Goal: Task Accomplishment & Management: Use online tool/utility

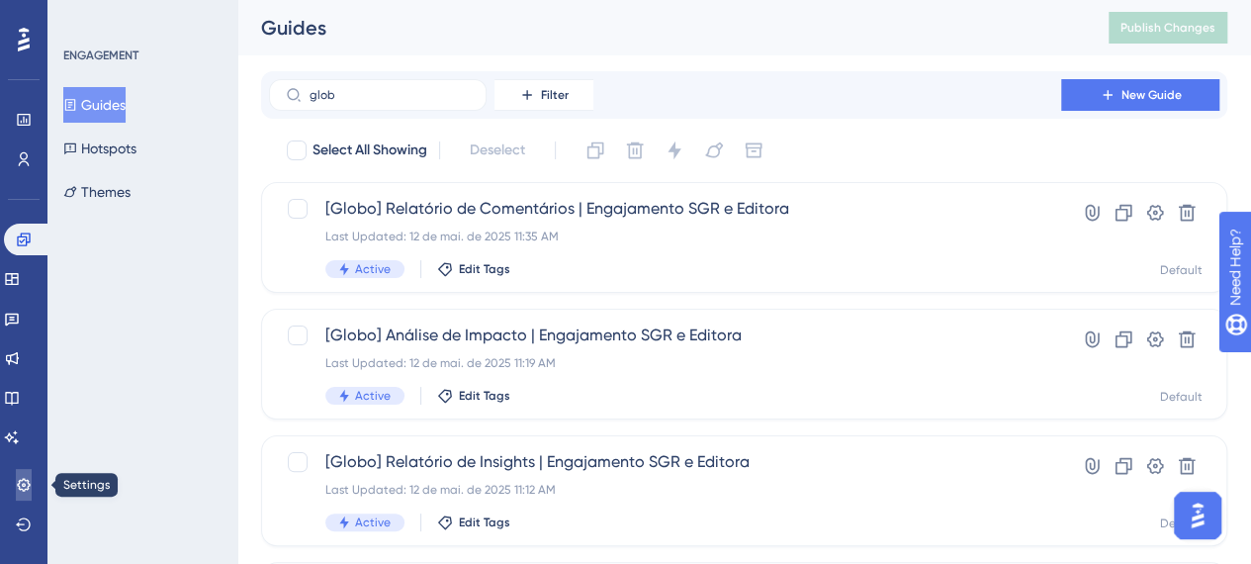
click at [27, 477] on icon at bounding box center [24, 485] width 16 height 16
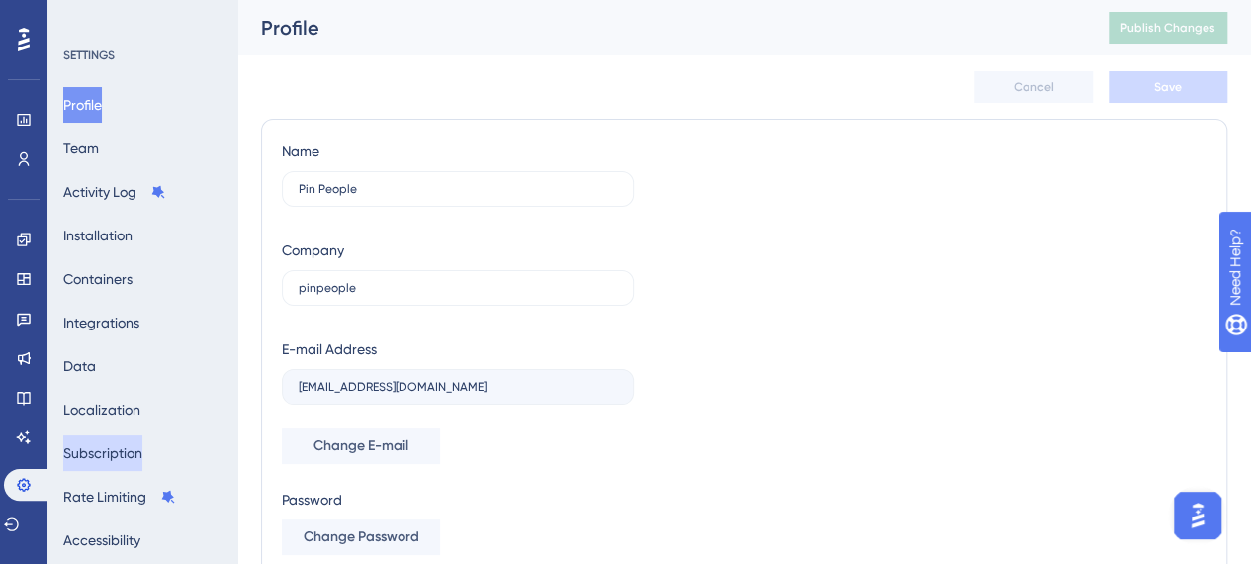
click at [112, 454] on button "Subscription" at bounding box center [102, 453] width 79 height 36
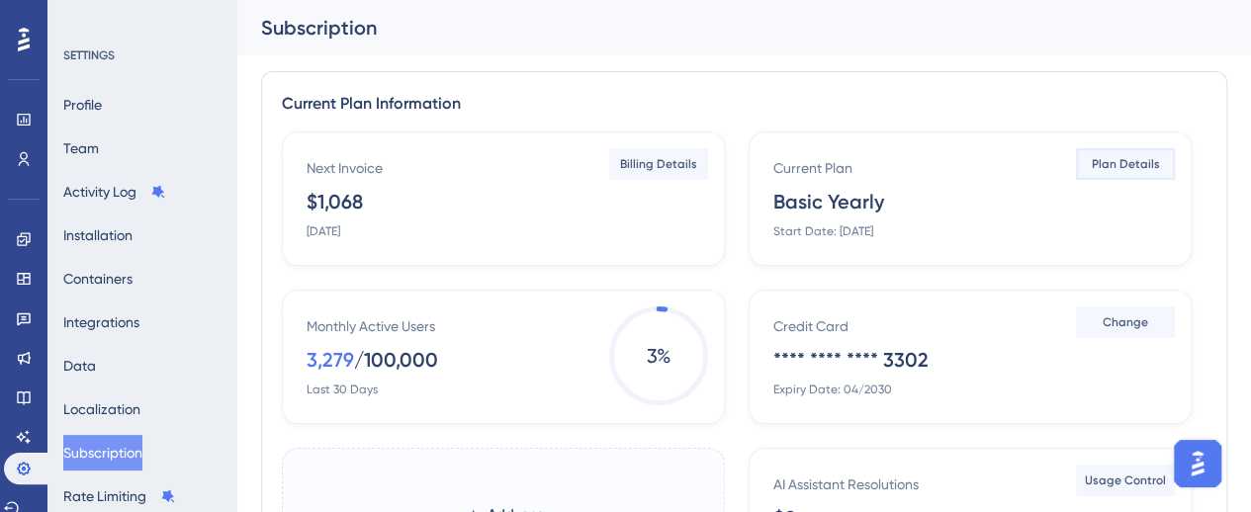
click at [1137, 163] on span "Plan Details" at bounding box center [1126, 164] width 68 height 16
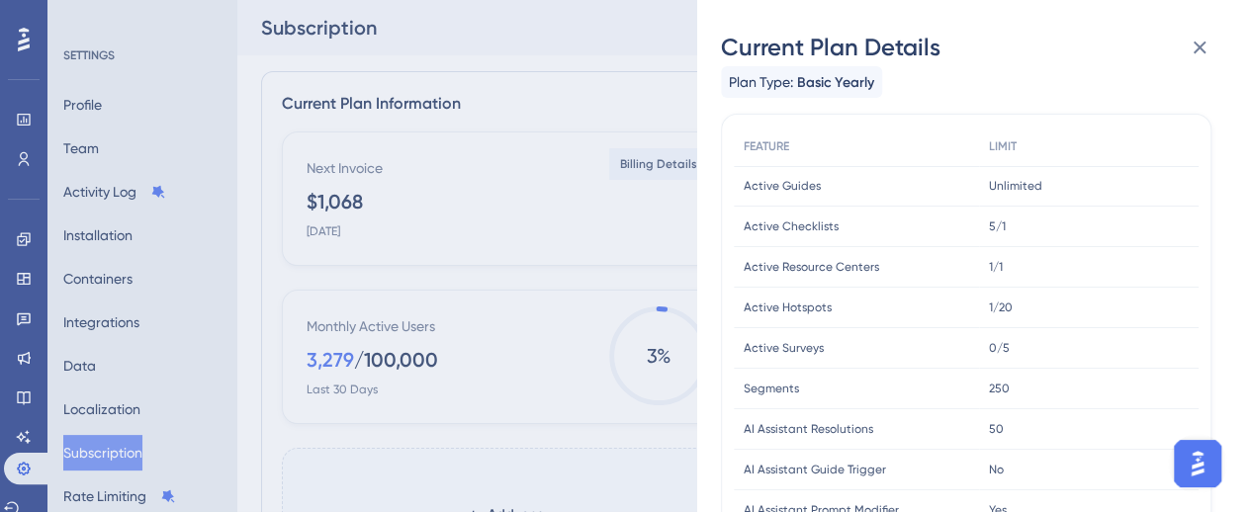
scroll to position [99, 0]
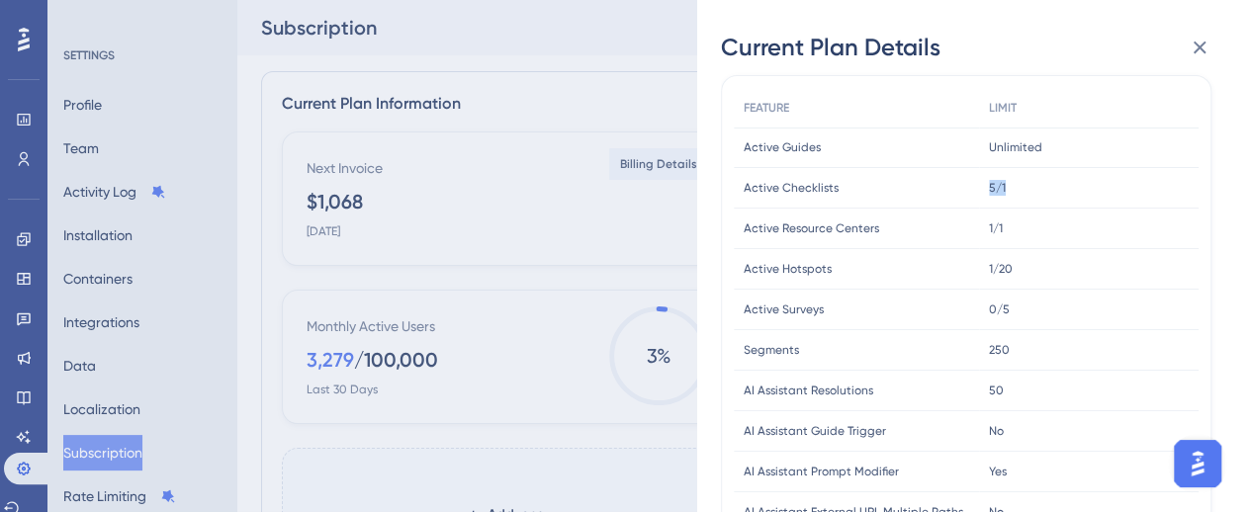
drag, startPoint x: 989, startPoint y: 189, endPoint x: 1006, endPoint y: 224, distance: 39.4
click at [1015, 195] on div "5/1 5/1" at bounding box center [1089, 188] width 220 height 41
drag, startPoint x: 1006, startPoint y: 225, endPoint x: 971, endPoint y: 222, distance: 34.7
click at [0, 0] on div "Active Resource Centers Active Resource Centers 1/1 1/1" at bounding box center [0, 0] width 0 height 0
click at [1195, 48] on icon at bounding box center [1200, 48] width 24 height 24
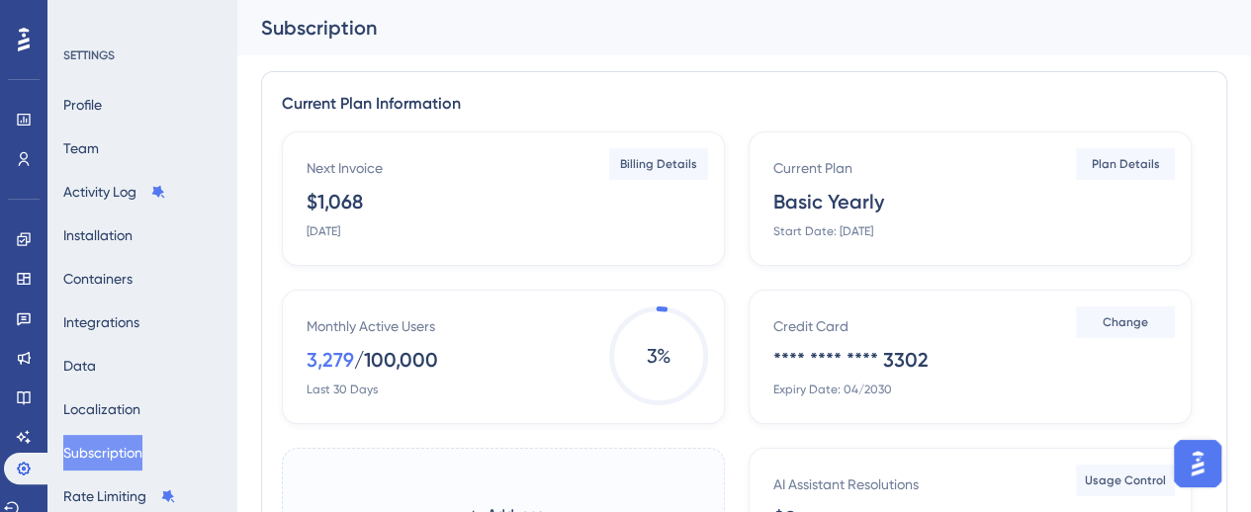
drag, startPoint x: 936, startPoint y: 369, endPoint x: 790, endPoint y: 365, distance: 146.4
click at [790, 365] on div "Credit Card **** **** **** 3302 Expiry Date: 04/2030" at bounding box center [973, 355] width 401 height 83
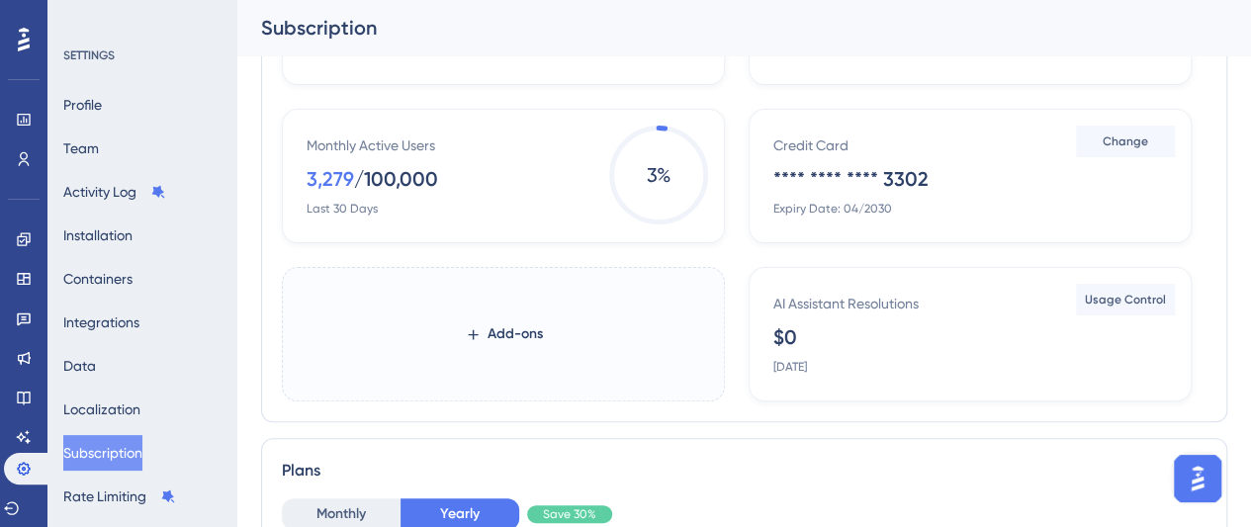
scroll to position [198, 0]
drag, startPoint x: 311, startPoint y: 142, endPoint x: 336, endPoint y: 209, distance: 71.1
click at [336, 209] on div "Monthly Active Users 3,279 / 100,000 Last 30 Days" at bounding box center [507, 174] width 401 height 83
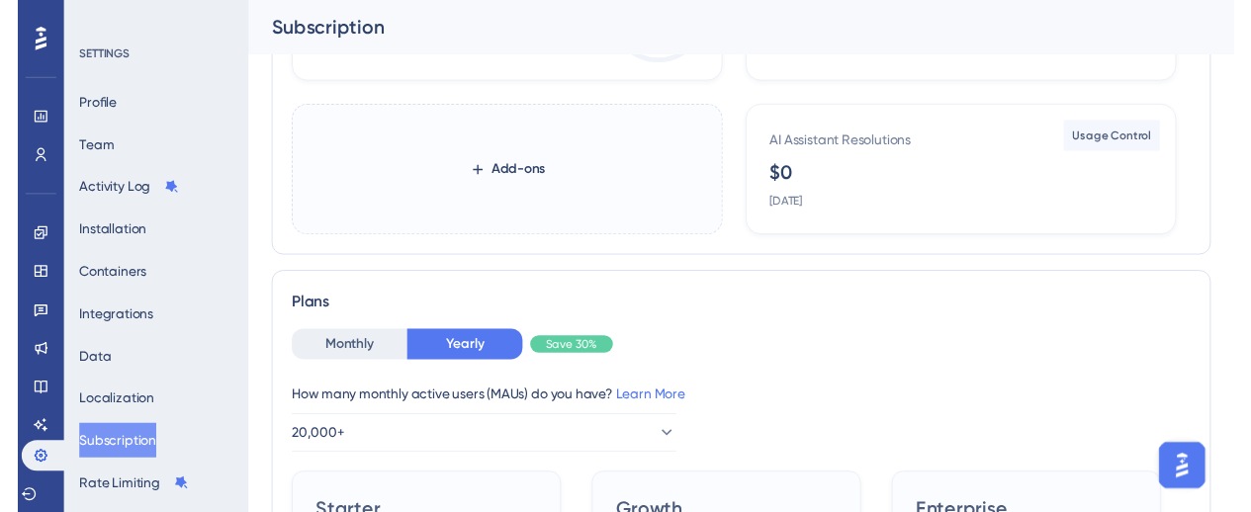
scroll to position [0, 0]
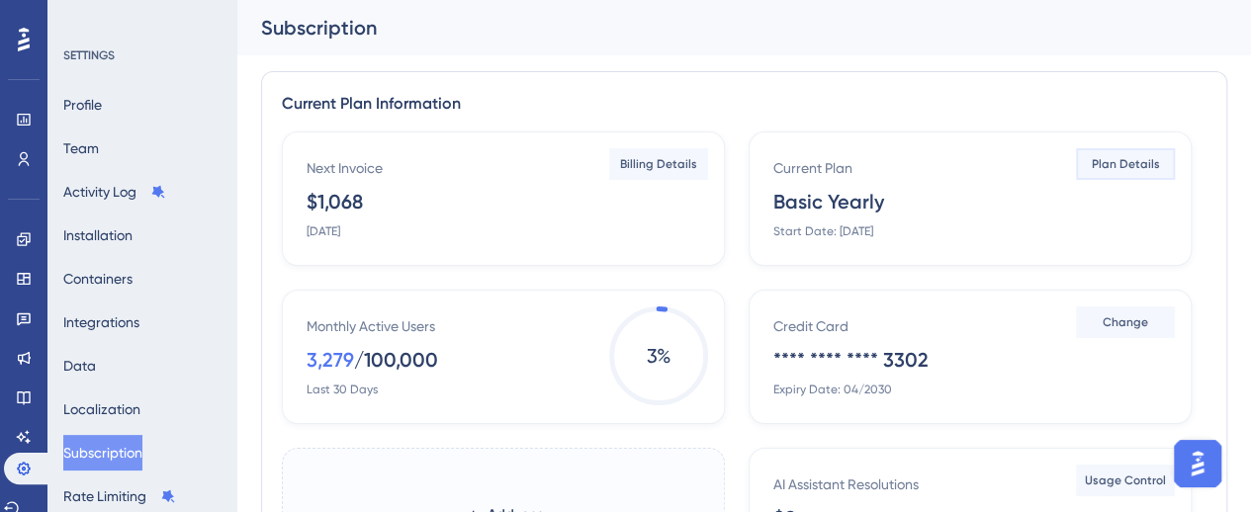
click at [1138, 161] on span "Plan Details" at bounding box center [1126, 164] width 68 height 16
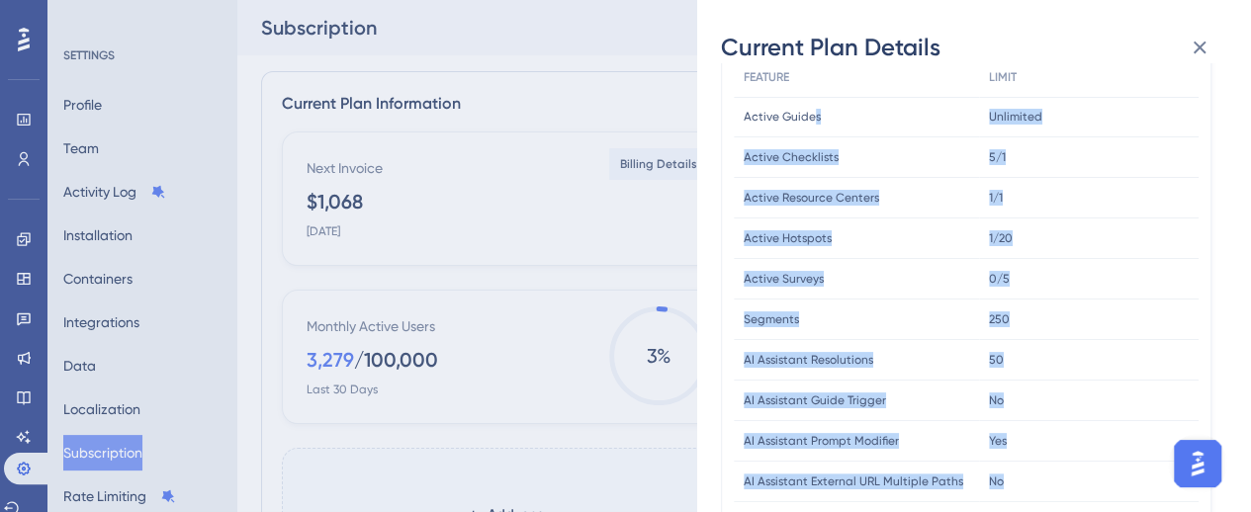
scroll to position [99, 0]
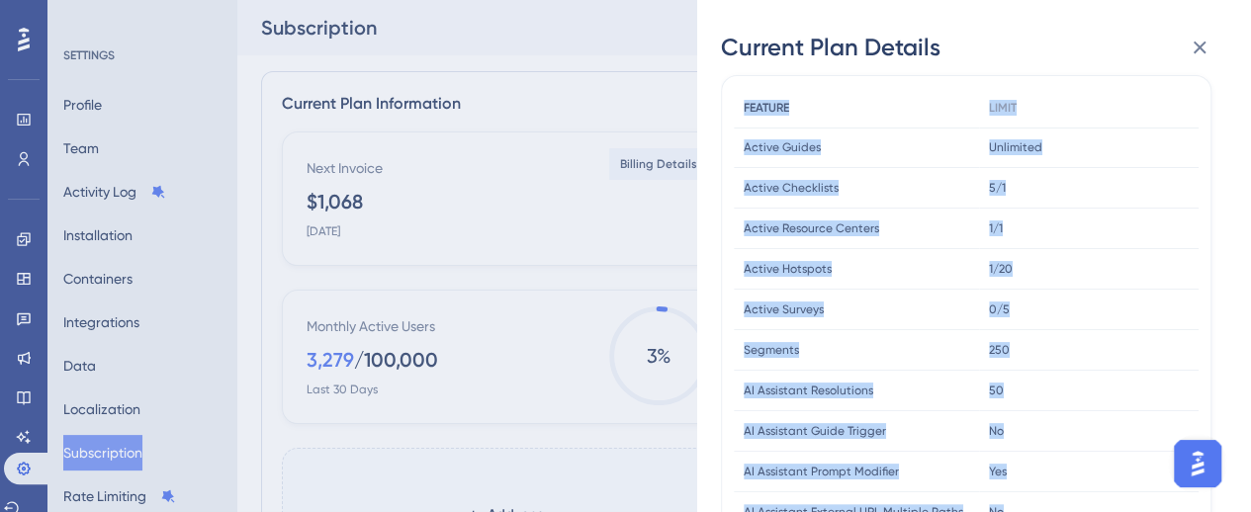
drag, startPoint x: 1094, startPoint y: 423, endPoint x: 754, endPoint y: 98, distance: 470.7
click at [852, 116] on div "FEATURE" at bounding box center [856, 108] width 245 height 41
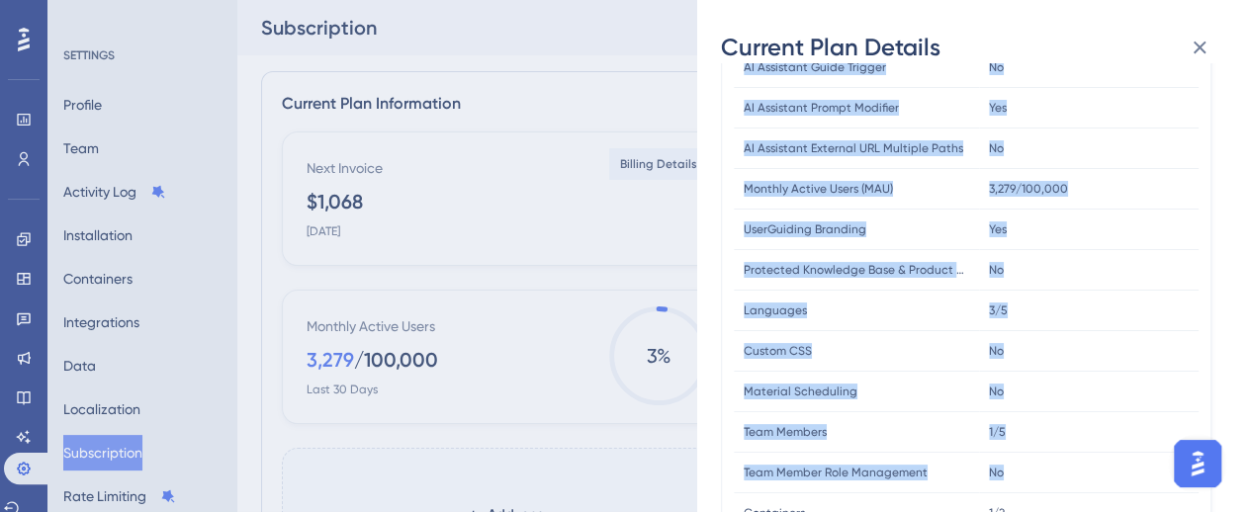
scroll to position [494, 0]
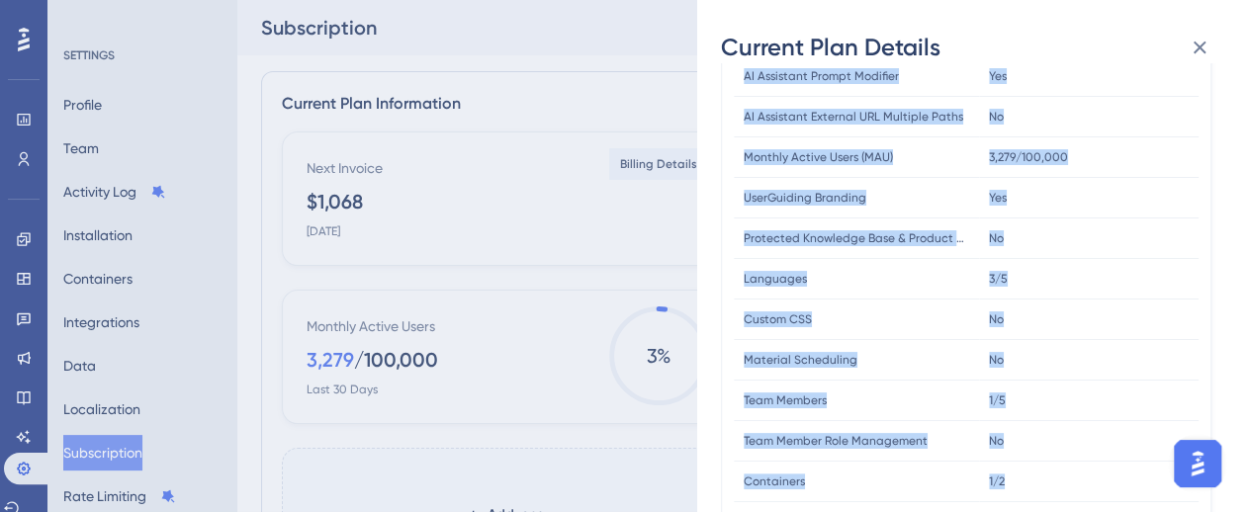
drag, startPoint x: 747, startPoint y: 105, endPoint x: 1062, endPoint y: 476, distance: 486.8
click at [1089, 489] on div "FEATURE LIMIT Active Guides Active Guides Unlimited Unlimited Active Checklists…" at bounding box center [966, 218] width 465 height 1053
click at [1058, 474] on div "1/2 1/2" at bounding box center [1089, 482] width 220 height 41
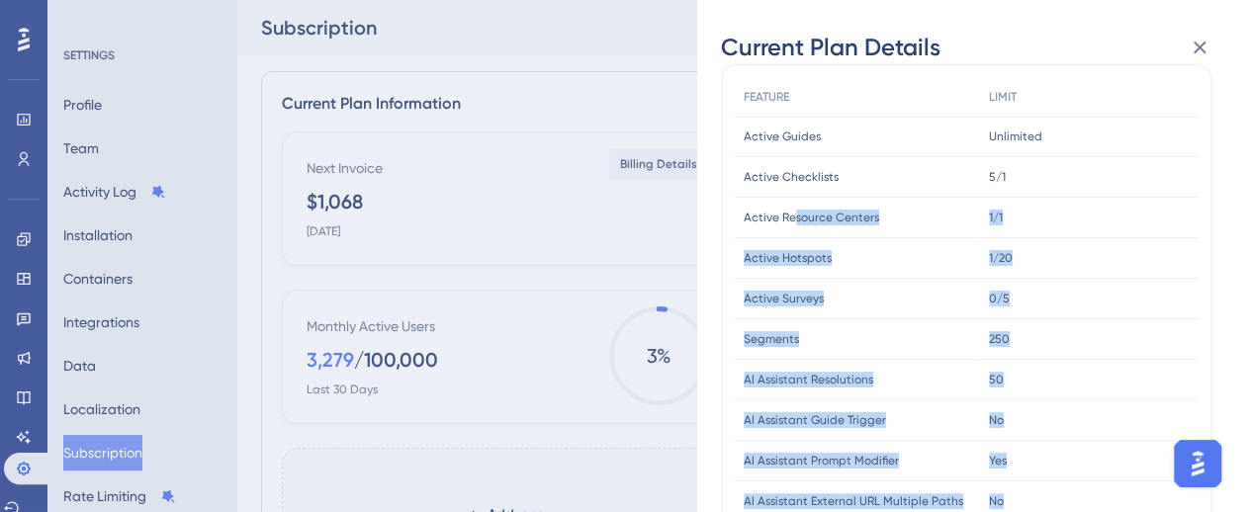
scroll to position [0, 0]
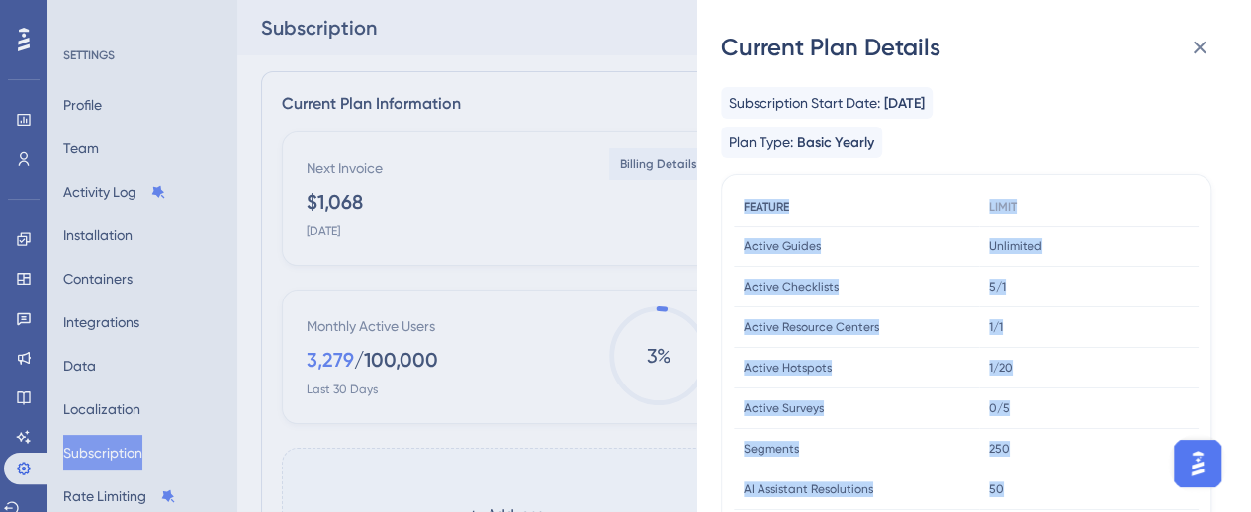
drag, startPoint x: 1039, startPoint y: 488, endPoint x: 754, endPoint y: 190, distance: 413.3
click at [754, 200] on span "FEATURE" at bounding box center [766, 207] width 45 height 16
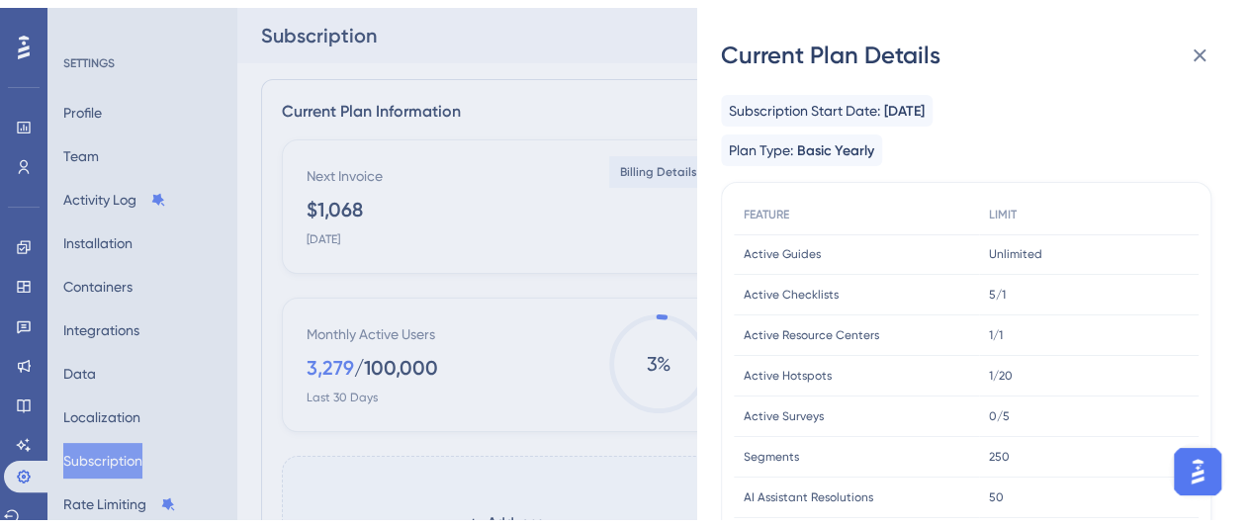
scroll to position [99, 0]
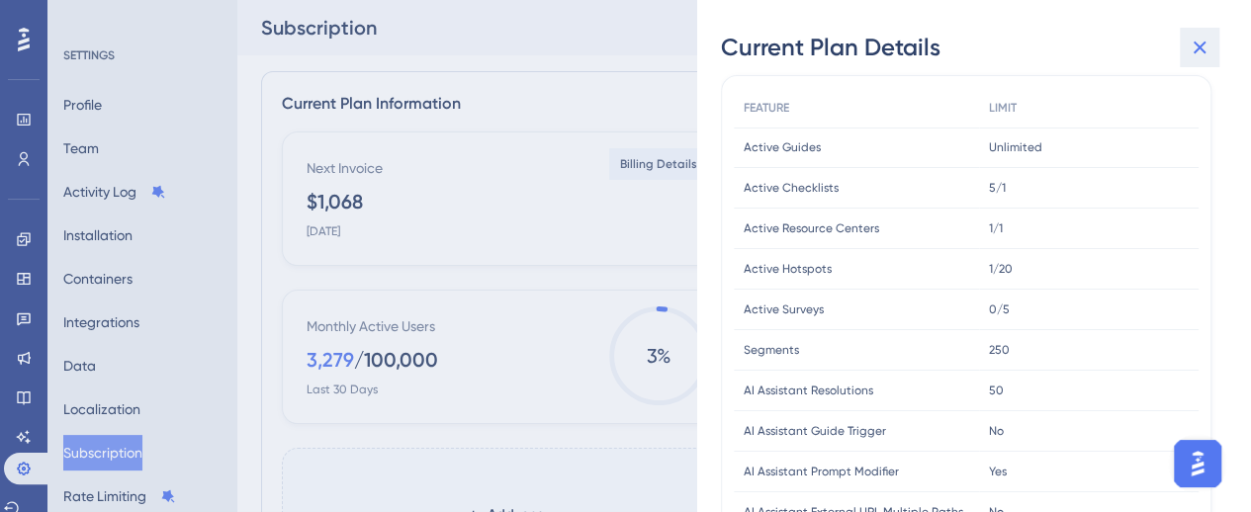
click at [1204, 49] on icon at bounding box center [1200, 48] width 24 height 24
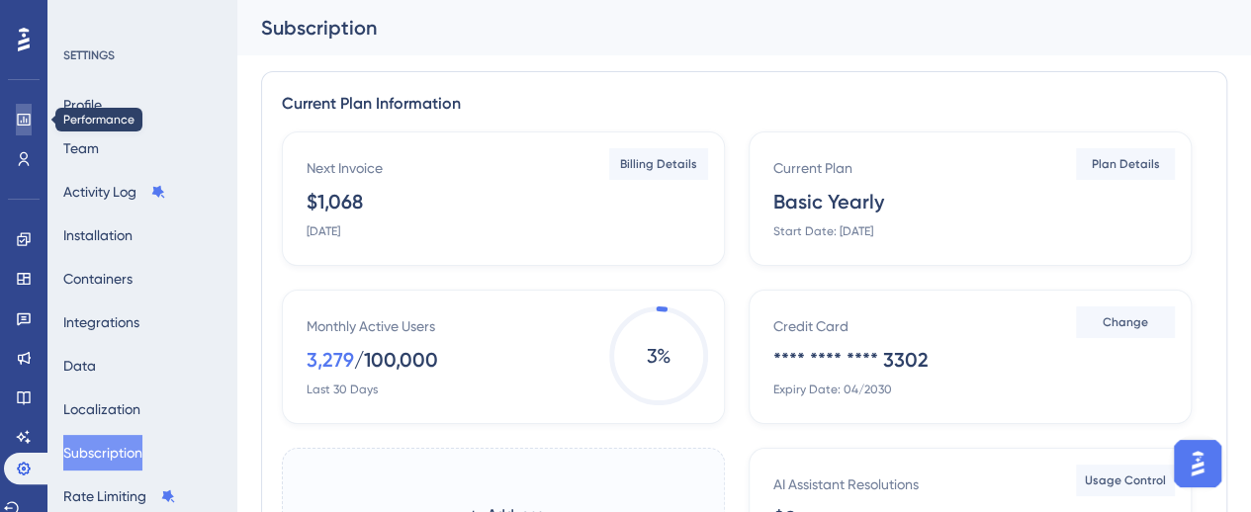
click at [22, 107] on link at bounding box center [24, 120] width 16 height 32
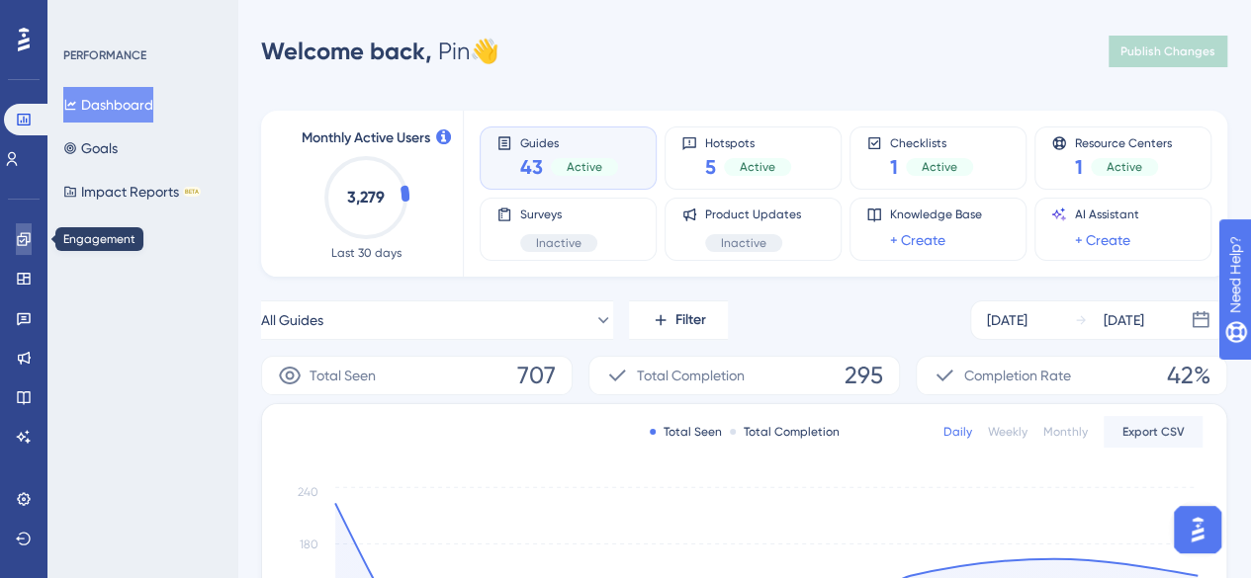
drag, startPoint x: 14, startPoint y: 246, endPoint x: 214, endPoint y: 211, distance: 202.9
click at [16, 246] on link at bounding box center [24, 239] width 16 height 32
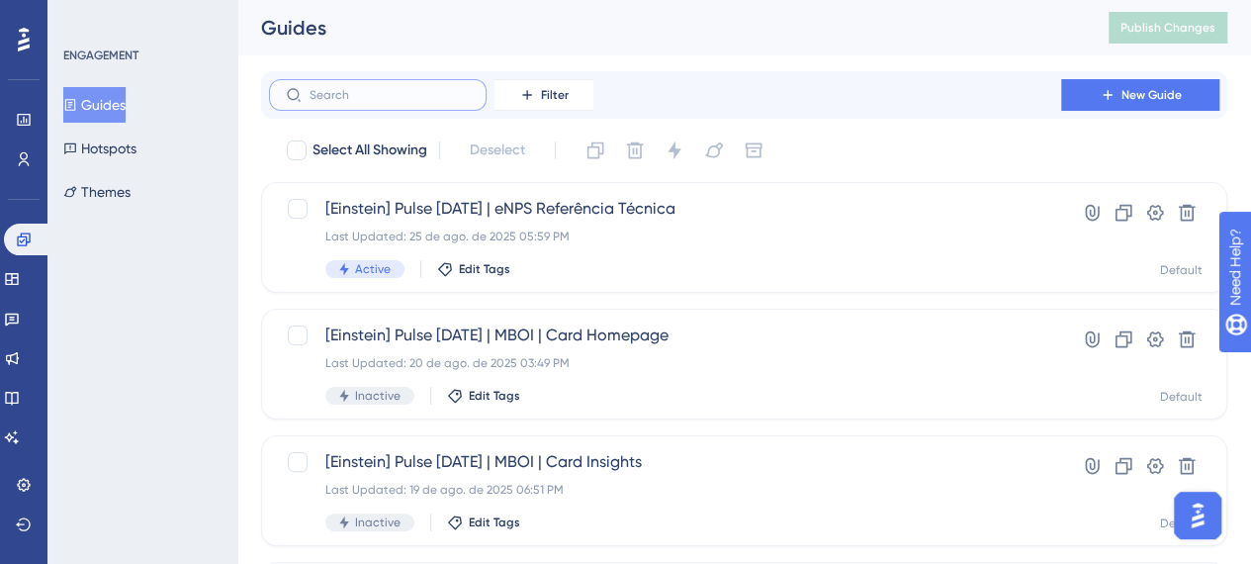
click at [354, 92] on input "text" at bounding box center [390, 95] width 160 height 14
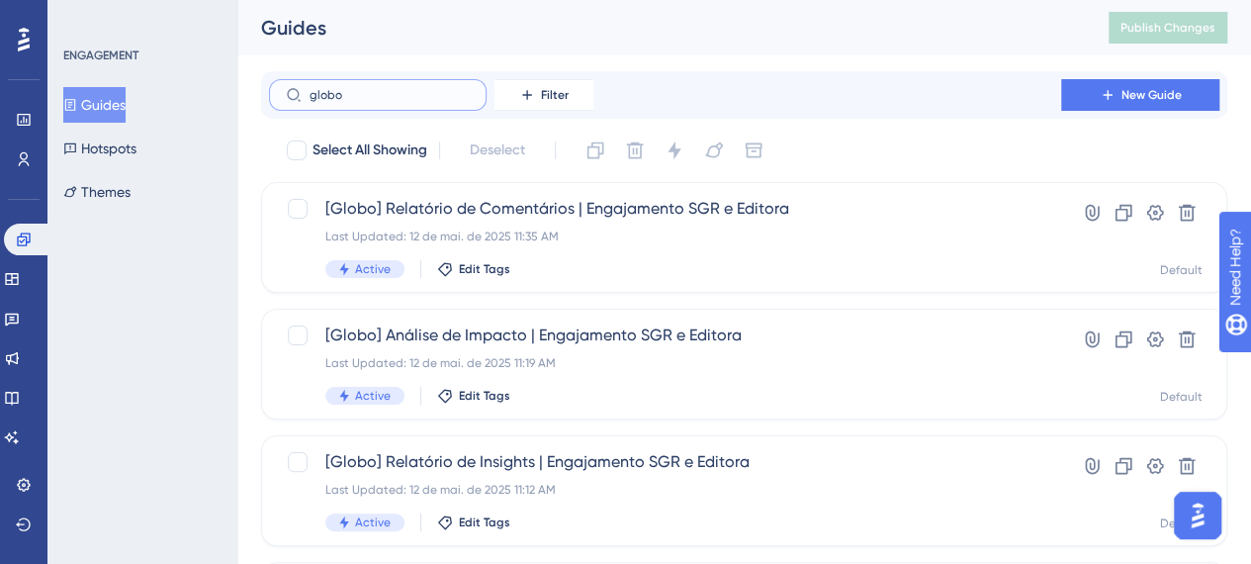
type input "globo"
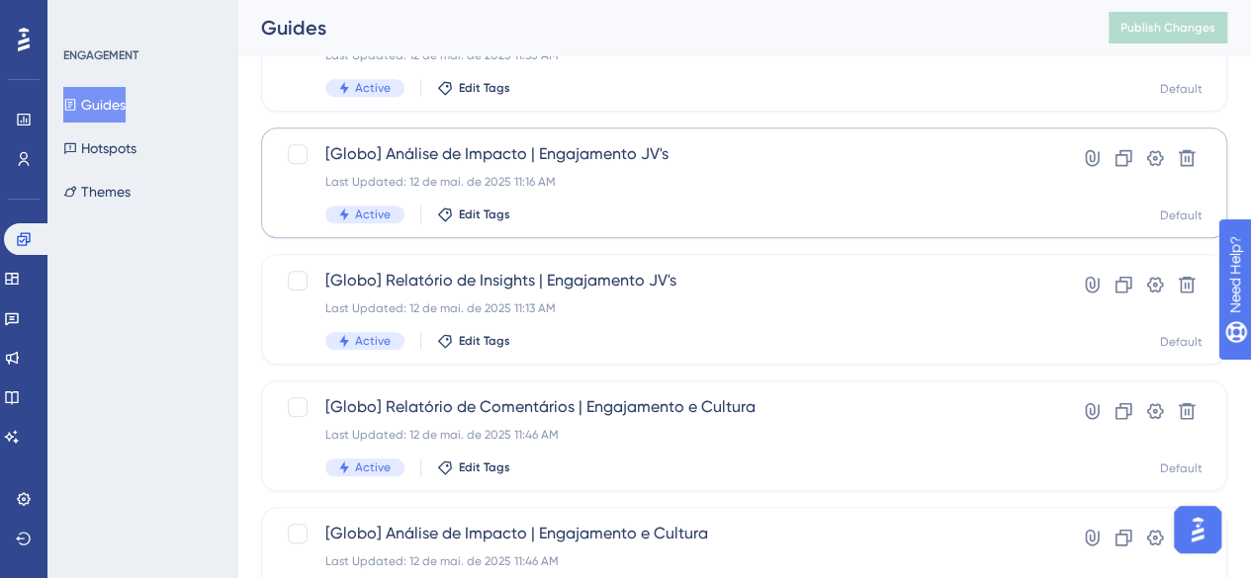
scroll to position [560, 0]
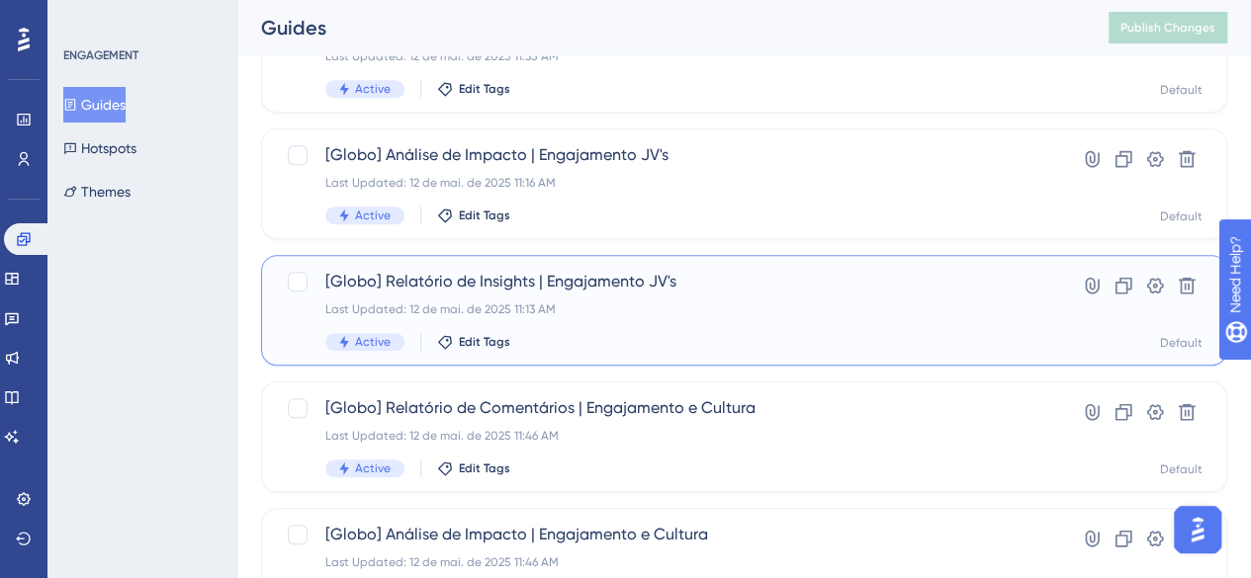
click at [554, 293] on div "[Globo] Relatório de Insights | Engajamento JV's Last Updated: [DATE] 11:13 AM …" at bounding box center [664, 310] width 679 height 81
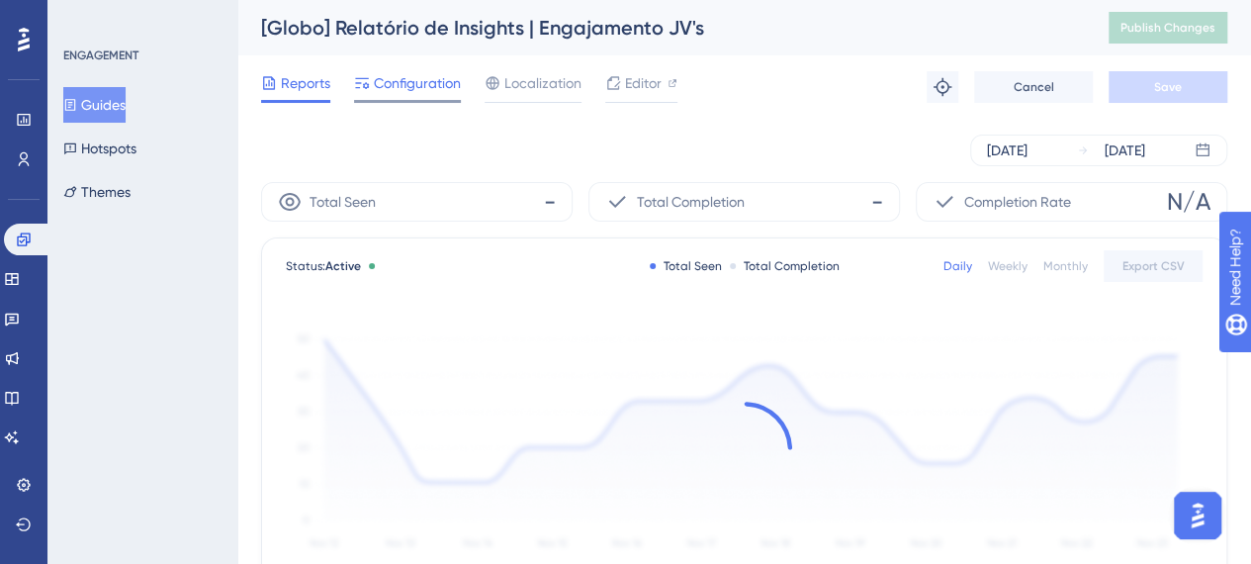
click at [425, 84] on span "Configuration" at bounding box center [417, 83] width 87 height 24
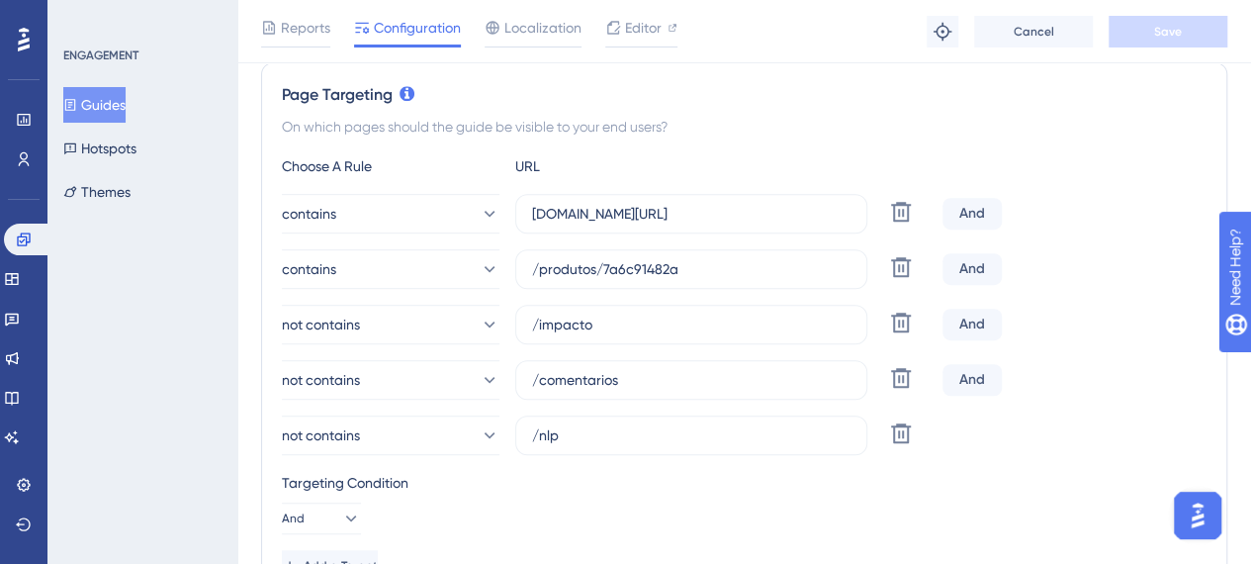
scroll to position [494, 0]
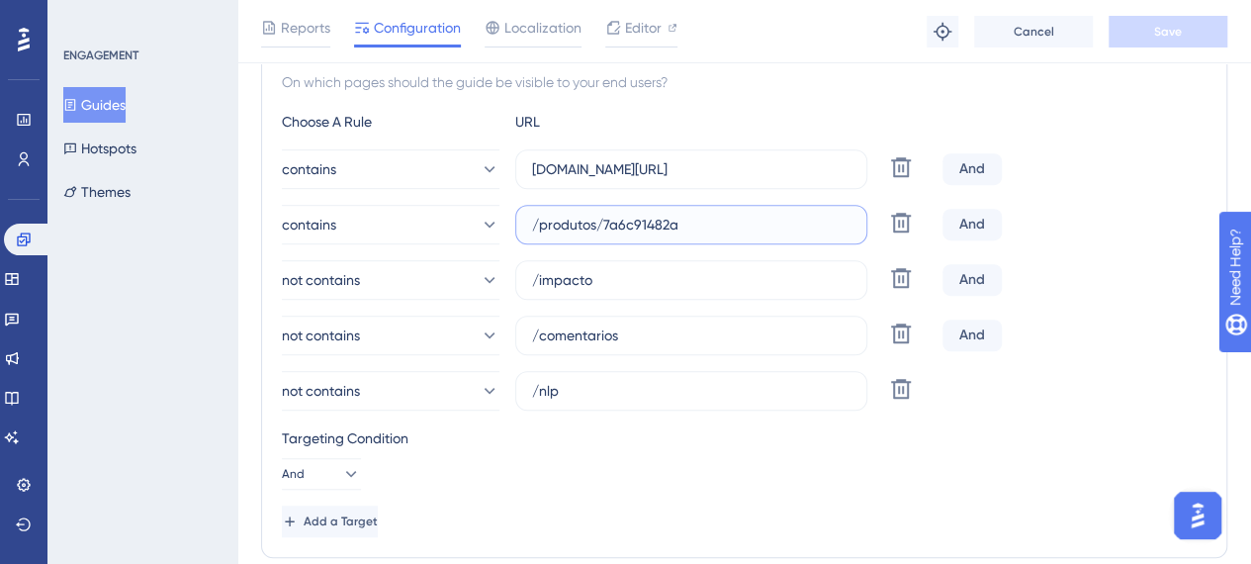
drag, startPoint x: 603, startPoint y: 226, endPoint x: 761, endPoint y: 247, distance: 159.6
click at [748, 227] on input "/produtos/7a6c91482a" at bounding box center [691, 225] width 318 height 22
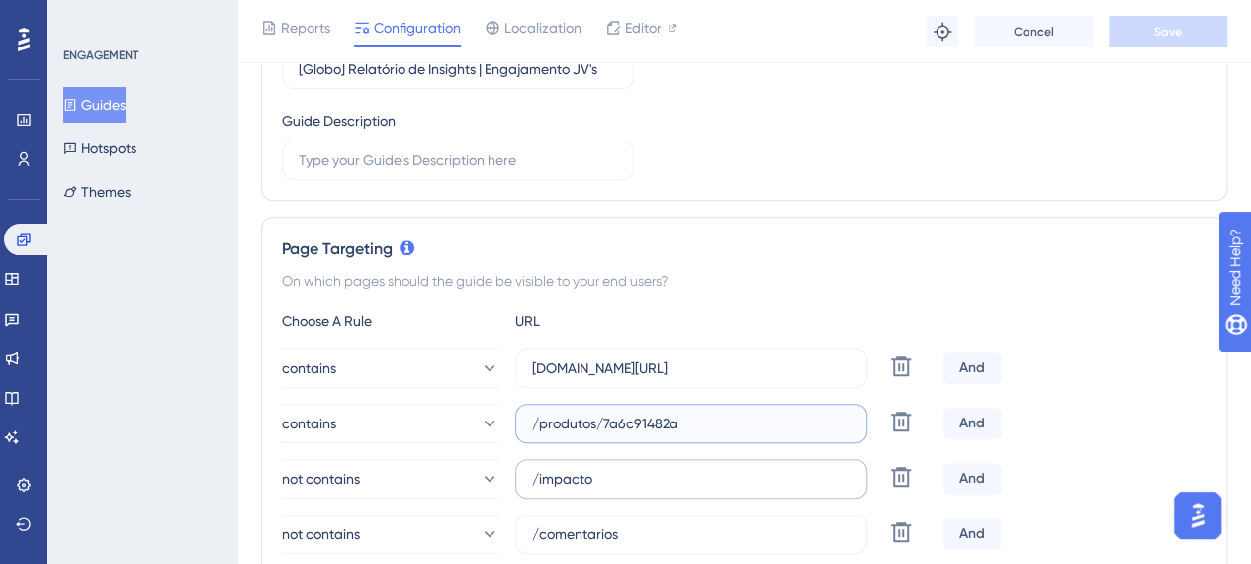
scroll to position [198, 0]
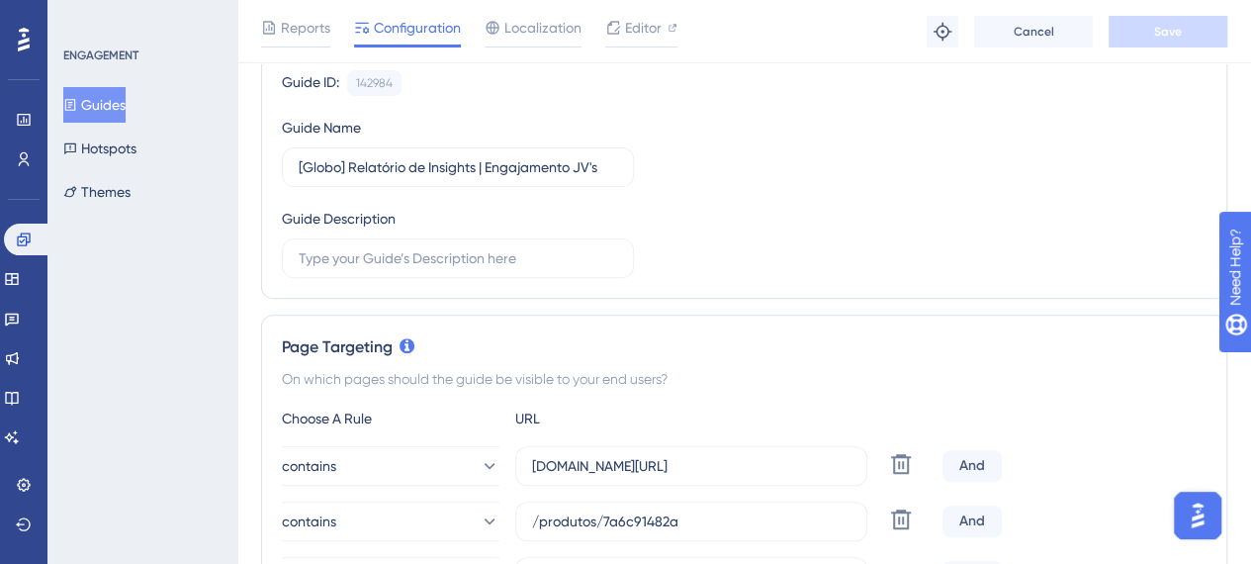
click at [123, 96] on button "Guides" at bounding box center [94, 105] width 62 height 36
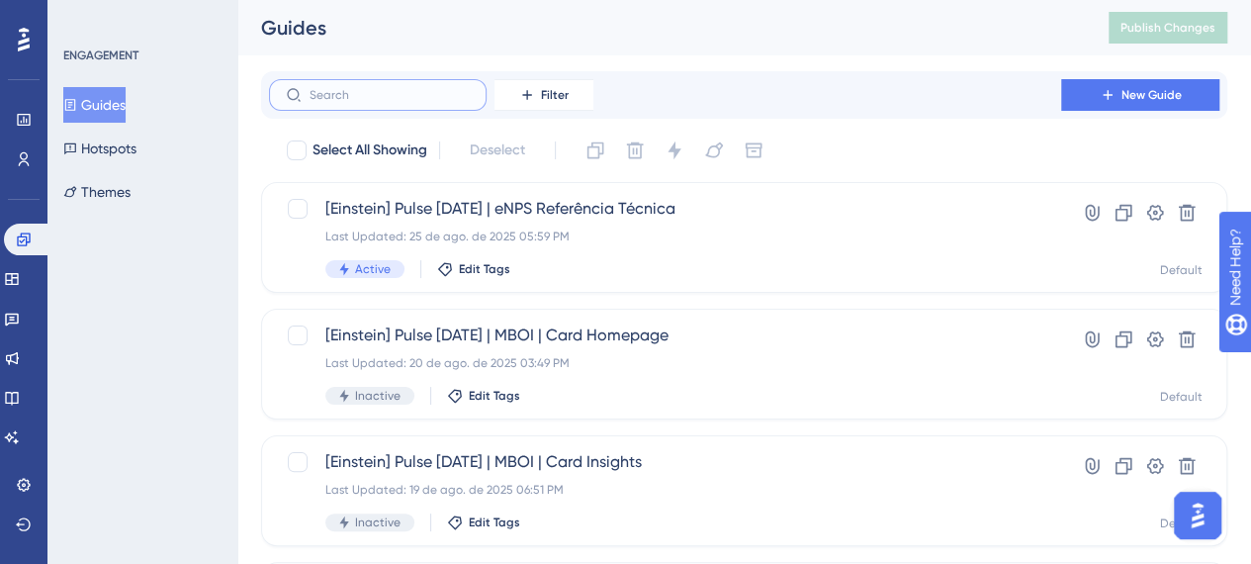
click at [389, 94] on input "text" at bounding box center [390, 95] width 160 height 14
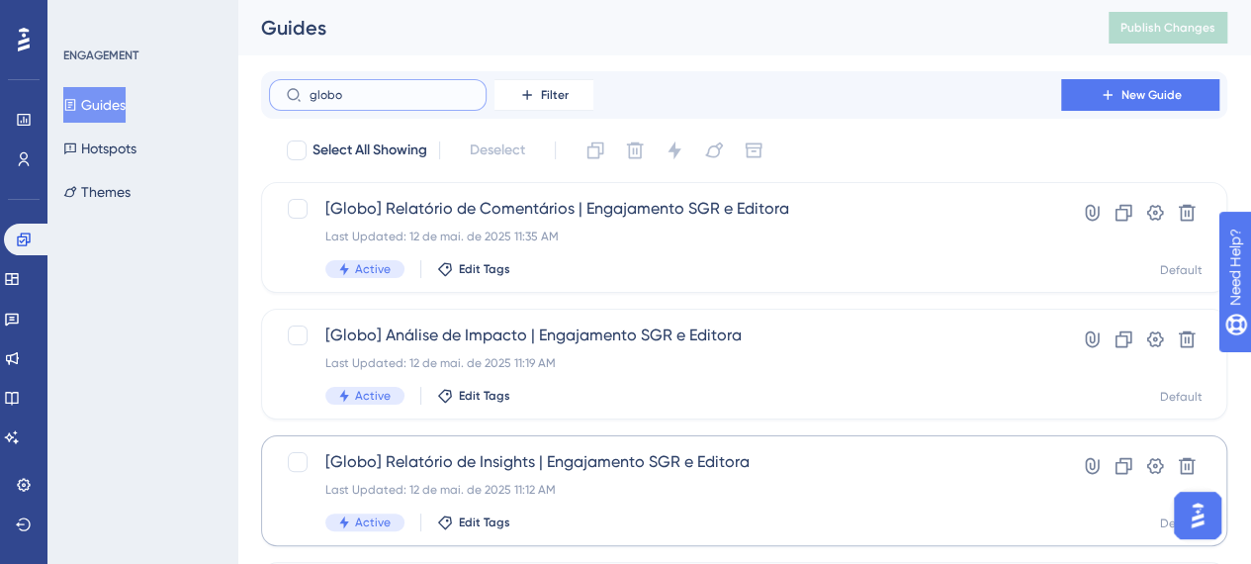
type input "globo"
click at [604, 463] on span "[Globo] Relatório de Insights | Engajamento SGR e Editora" at bounding box center [664, 462] width 679 height 24
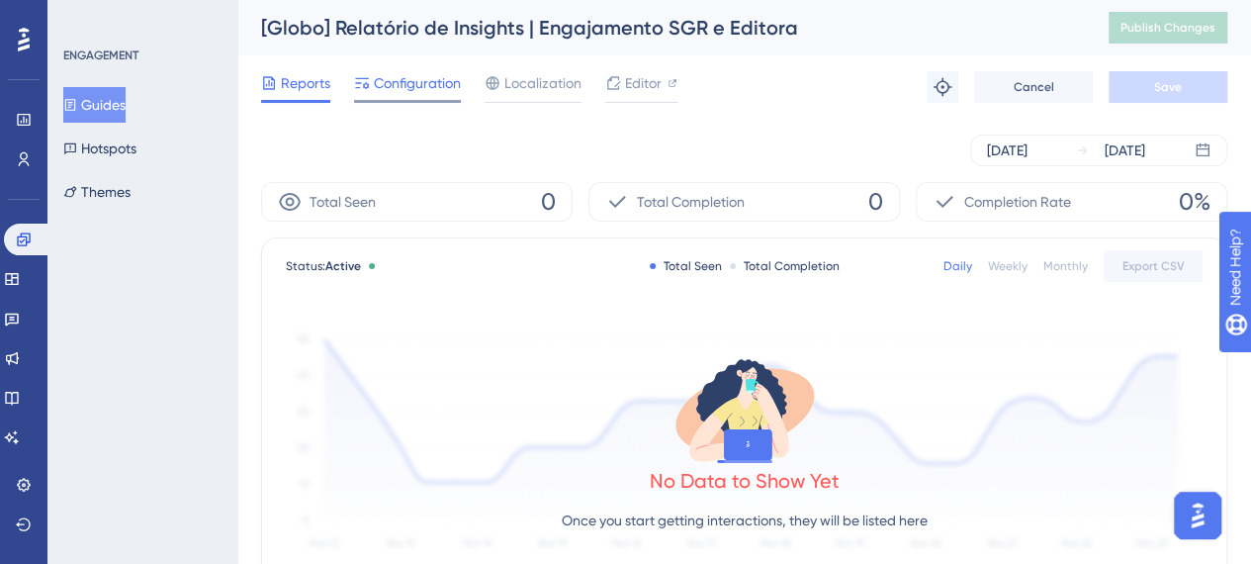
click at [403, 88] on span "Configuration" at bounding box center [417, 83] width 87 height 24
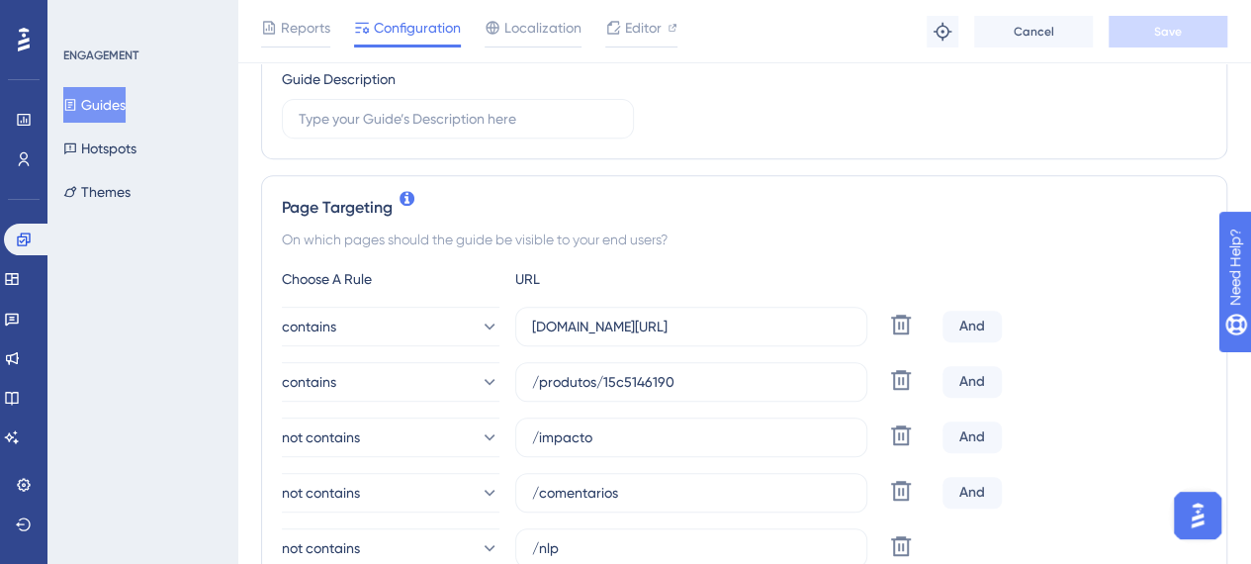
scroll to position [396, 0]
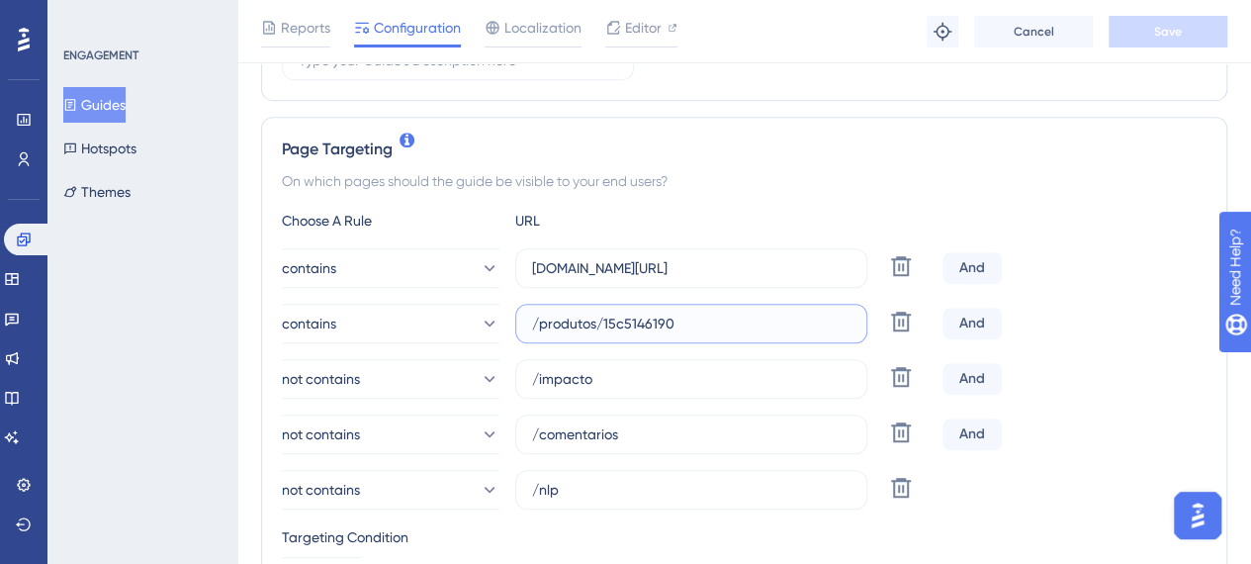
drag, startPoint x: 603, startPoint y: 320, endPoint x: 756, endPoint y: 317, distance: 153.3
click at [756, 317] on input "/produtos/15c5146190" at bounding box center [691, 323] width 318 height 22
drag, startPoint x: 634, startPoint y: 366, endPoint x: 486, endPoint y: 366, distance: 148.3
click at [486, 366] on div "not contains /impacto Delete" at bounding box center [608, 379] width 653 height 40
drag, startPoint x: 612, startPoint y: 434, endPoint x: 505, endPoint y: 435, distance: 106.8
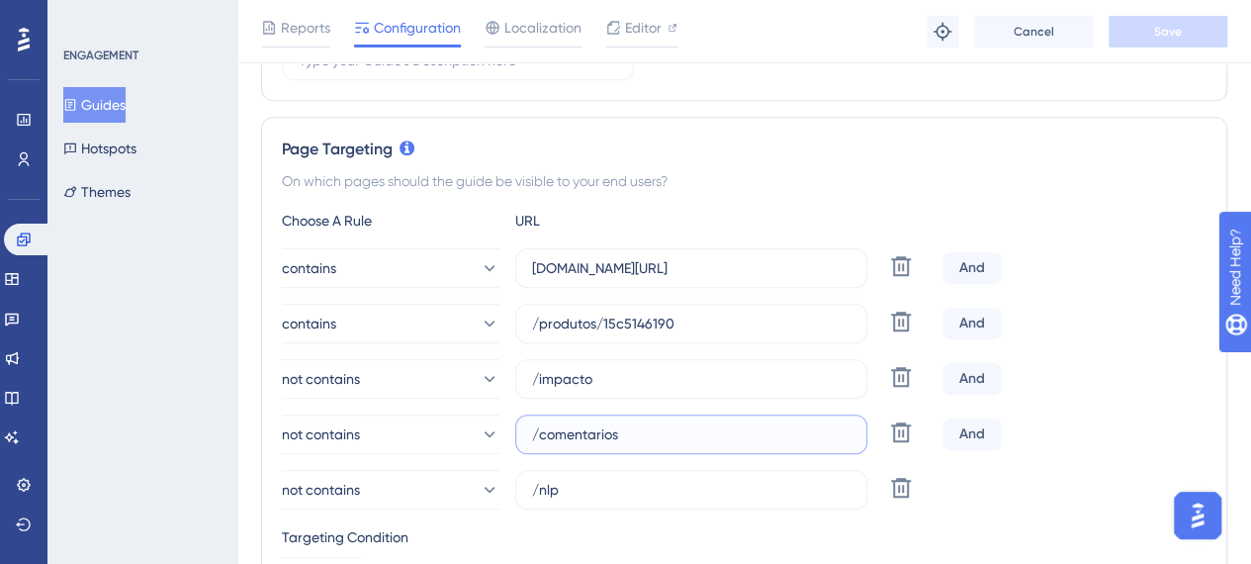
click at [502, 434] on div "not contains /comentarios Delete" at bounding box center [608, 434] width 653 height 40
drag, startPoint x: 608, startPoint y: 499, endPoint x: 496, endPoint y: 489, distance: 112.2
click at [494, 491] on div "not contains /nlp Delete" at bounding box center [608, 490] width 653 height 40
drag, startPoint x: 567, startPoint y: 491, endPoint x: 572, endPoint y: 464, distance: 28.1
click at [528, 486] on label "/nlp" at bounding box center [691, 490] width 352 height 40
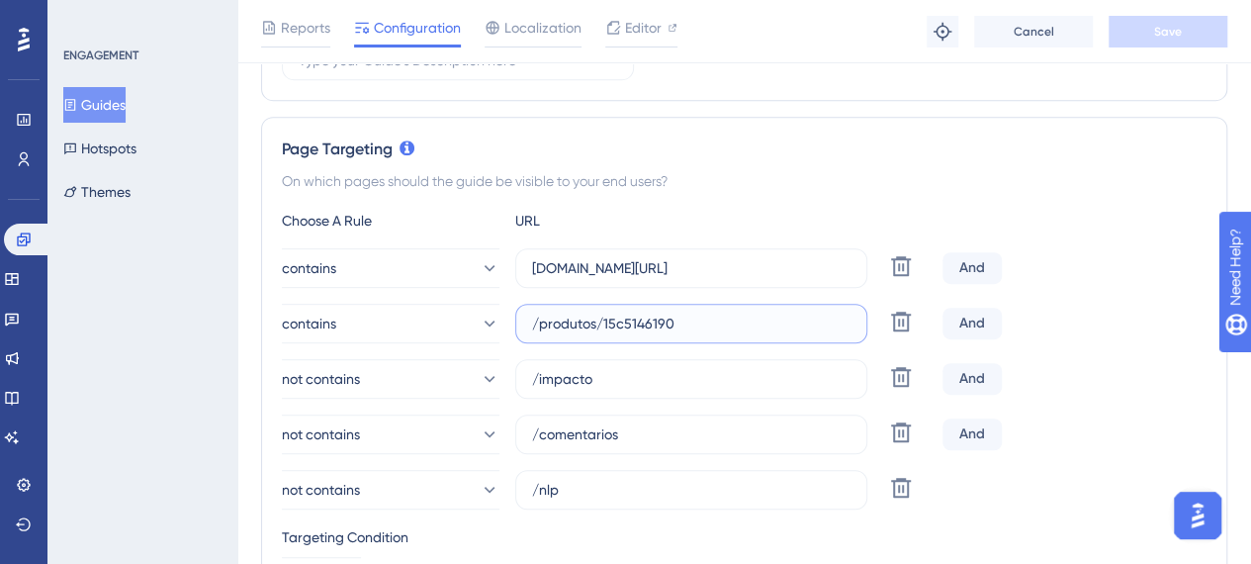
drag, startPoint x: 555, startPoint y: 318, endPoint x: 521, endPoint y: 318, distance: 33.6
click at [521, 318] on label "/produtos/15c5146190" at bounding box center [691, 324] width 352 height 40
drag, startPoint x: 717, startPoint y: 271, endPoint x: 518, endPoint y: 265, distance: 198.8
click at [518, 262] on label "[DOMAIN_NAME][URL]" at bounding box center [691, 268] width 352 height 40
click at [742, 267] on input "[DOMAIN_NAME][URL]" at bounding box center [691, 268] width 318 height 22
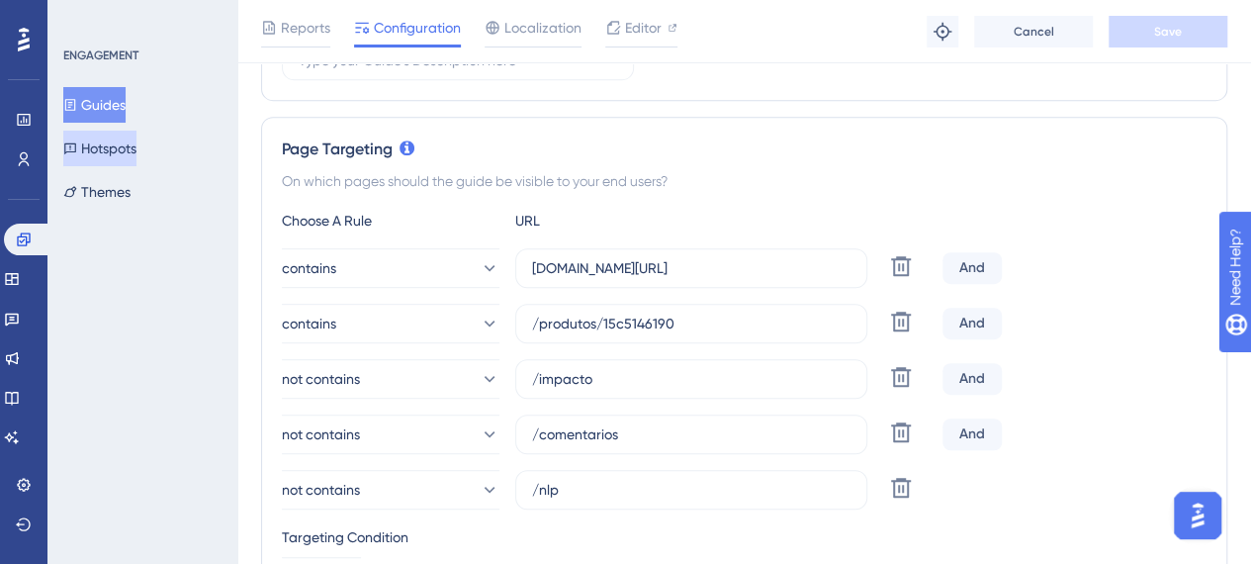
click at [136, 135] on button "Hotspots" at bounding box center [99, 149] width 73 height 36
